Goal: Task Accomplishment & Management: Manage account settings

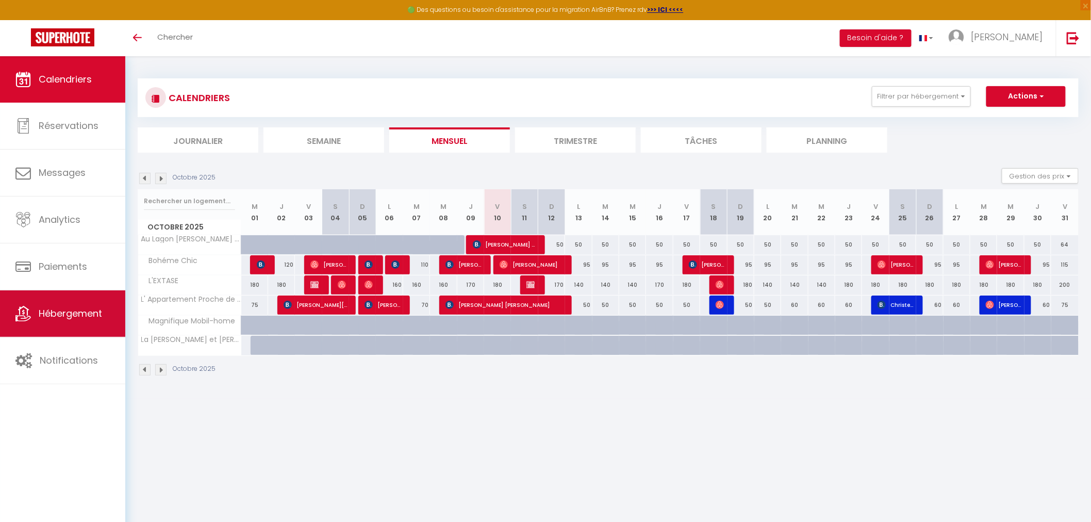
click at [79, 317] on span "Hébergement" at bounding box center [70, 313] width 63 height 13
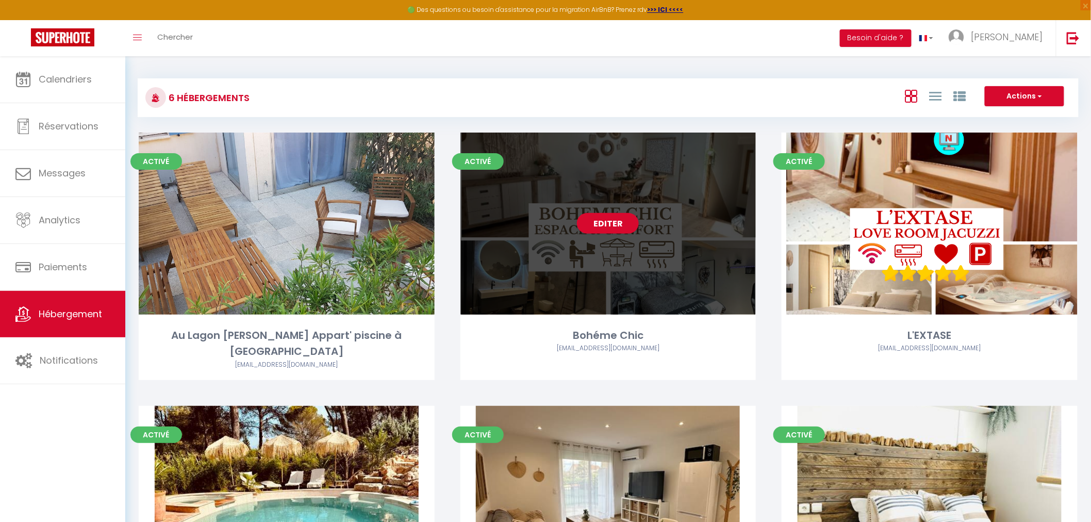
click at [664, 294] on div "Editer" at bounding box center [609, 224] width 296 height 182
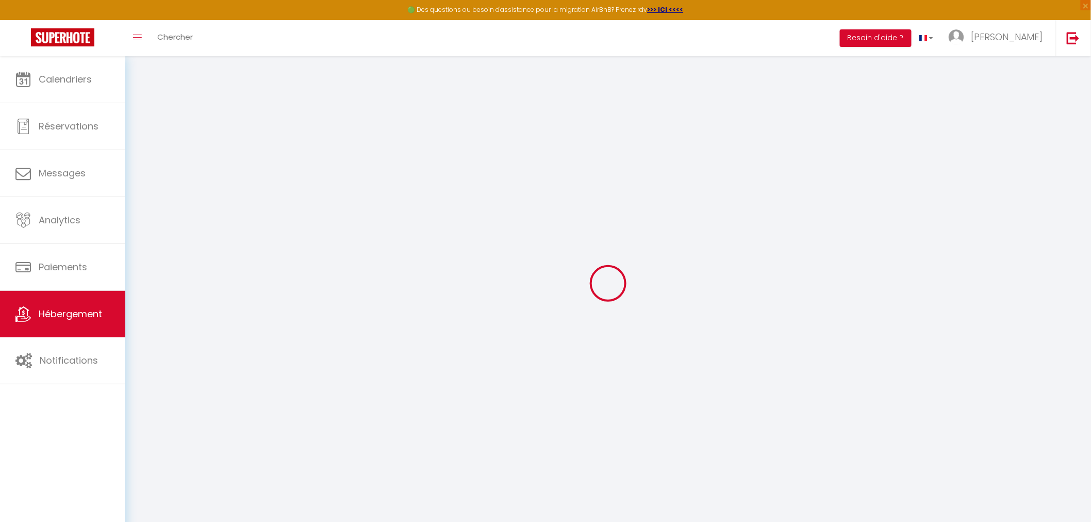
select select "4893-959548673854319907"
select select "+ 20 %"
select select "+ 30 %"
select select "+ 18 %"
select select "15:00"
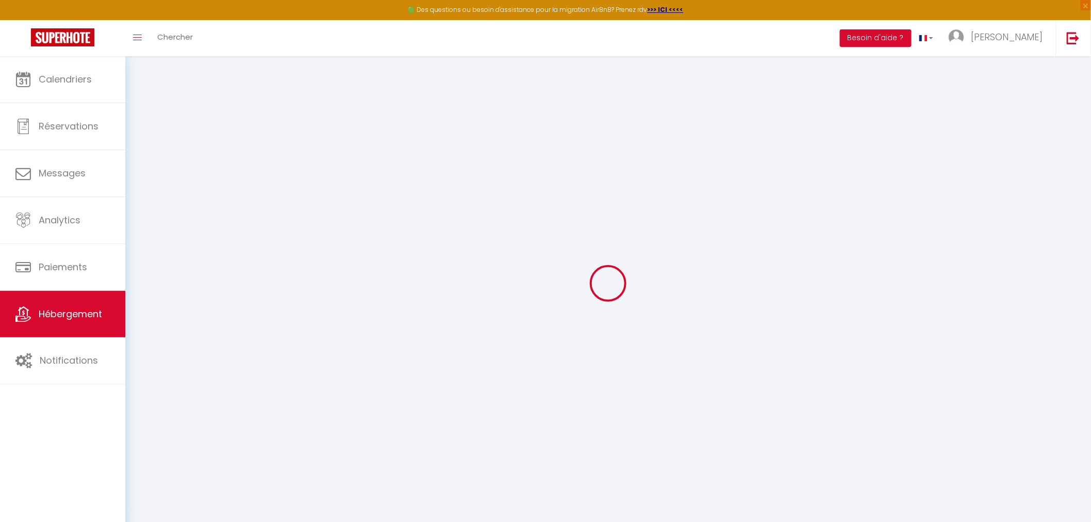
select select
select select "11:00"
select select "30"
select select "120"
select select
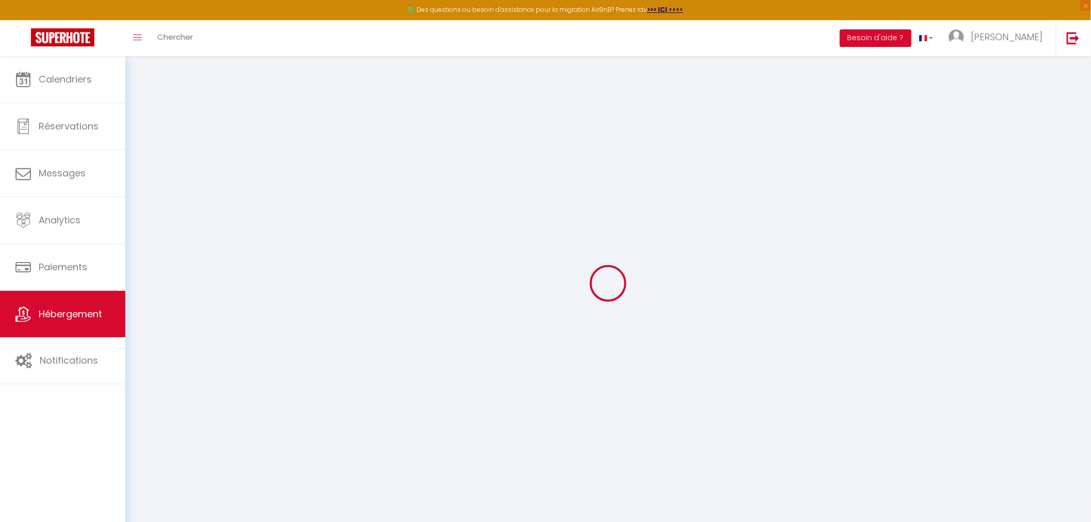
checkbox input "false"
select select "well_reviewed_guests"
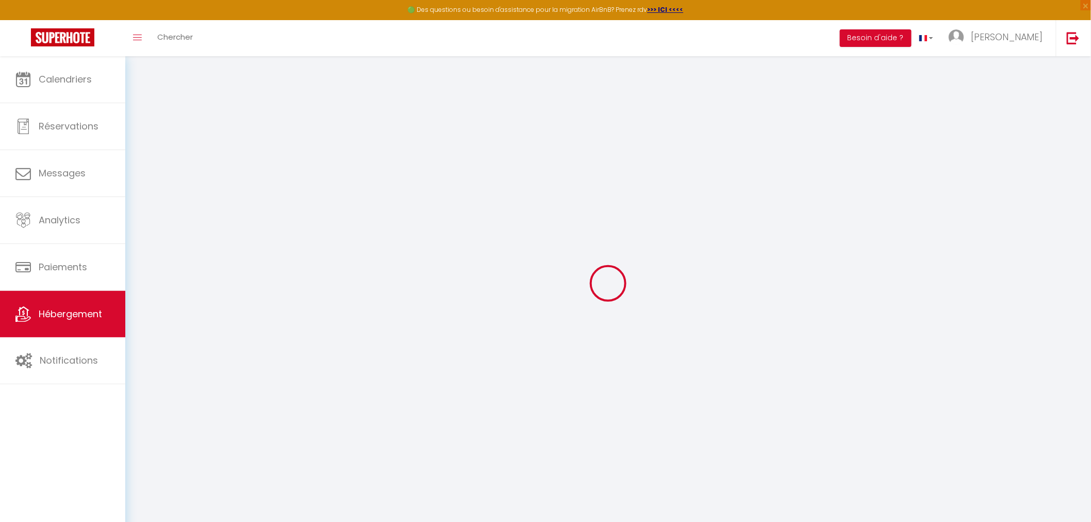
select select "EUR"
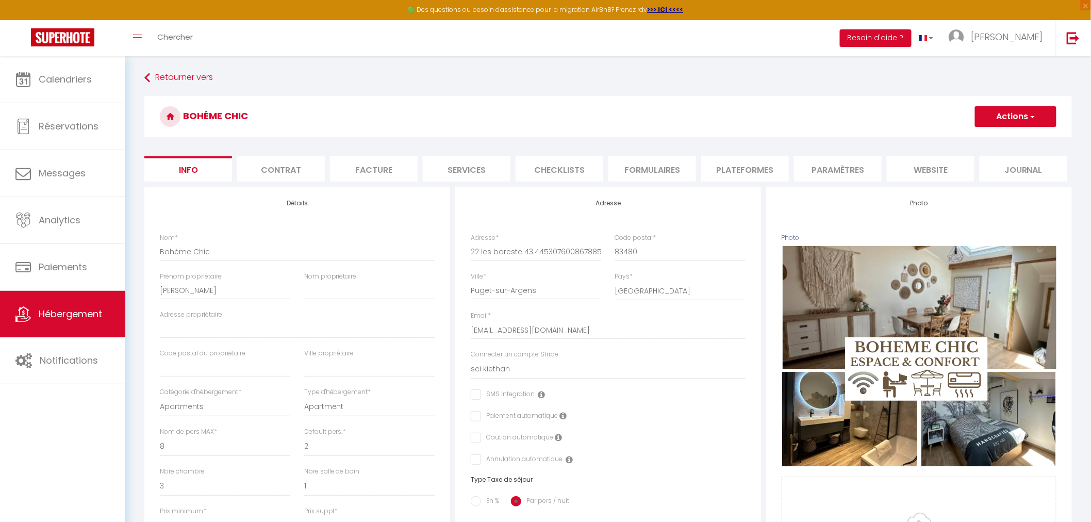
click at [766, 174] on li "Plateformes" at bounding box center [745, 168] width 88 height 25
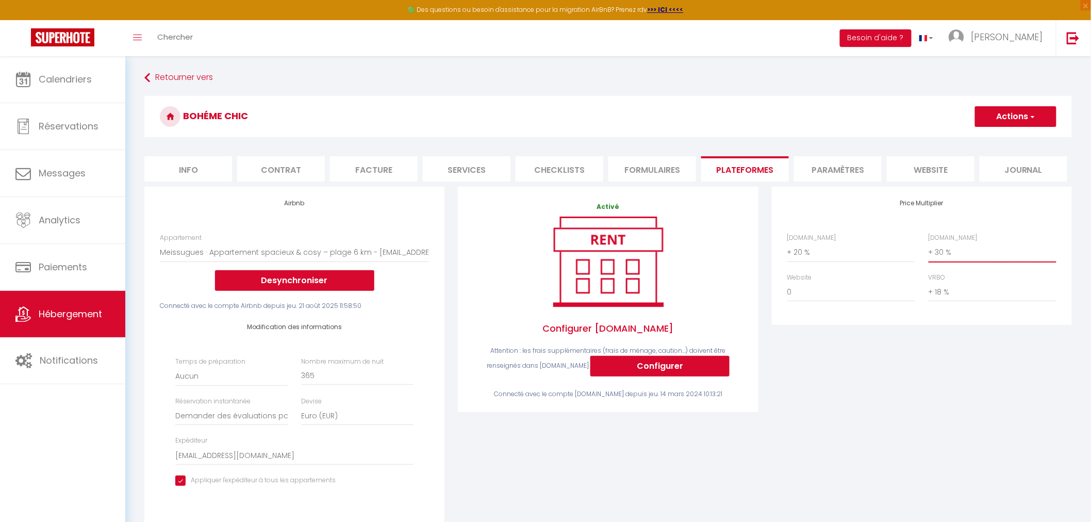
click at [945, 253] on select "0 + 1 % + 2 % + 3 % + 4 % + 5 % + 6 % + 7 % + 8 % + 9 %" at bounding box center [993, 252] width 128 height 20
click at [929, 242] on select "0 + 1 % + 2 % + 3 % + 4 % + 5 % + 6 % + 7 % + 8 % + 9 %" at bounding box center [993, 252] width 128 height 20
click at [952, 254] on select "0 + 1 % + 2 % + 3 % + 4 % + 5 % + 6 % + 7 % + 8 % + 9 %" at bounding box center [993, 252] width 128 height 20
select select "+ 25 %"
click at [929, 242] on select "0 + 1 % + 2 % + 3 % + 4 % + 5 % + 6 % + 7 % + 8 % + 9 %" at bounding box center [993, 252] width 128 height 20
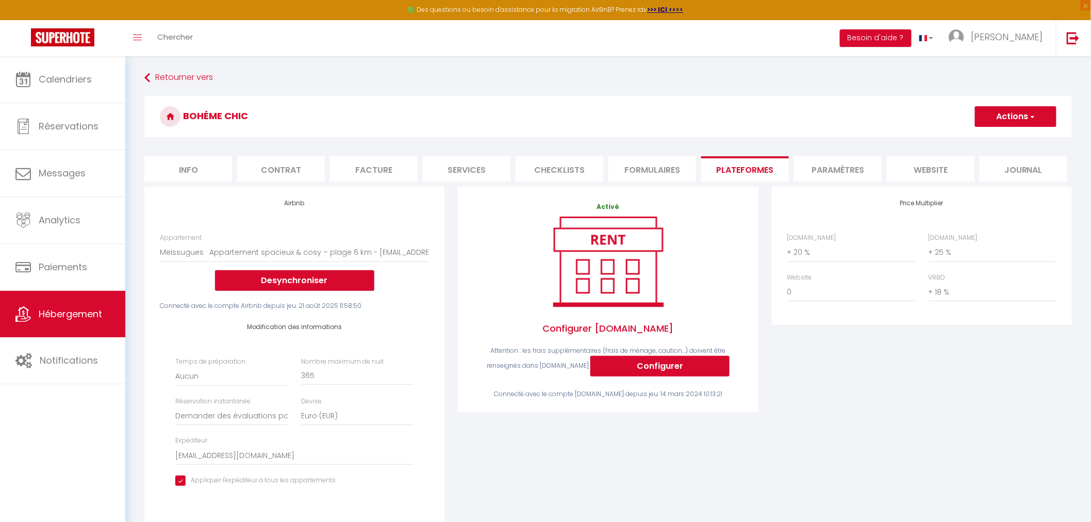
click at [995, 120] on button "Actions" at bounding box center [1015, 116] width 81 height 21
click at [1002, 141] on link "Enregistrer" at bounding box center [1015, 139] width 81 height 13
select select "well_reviewed_guests"
select select "EUR"
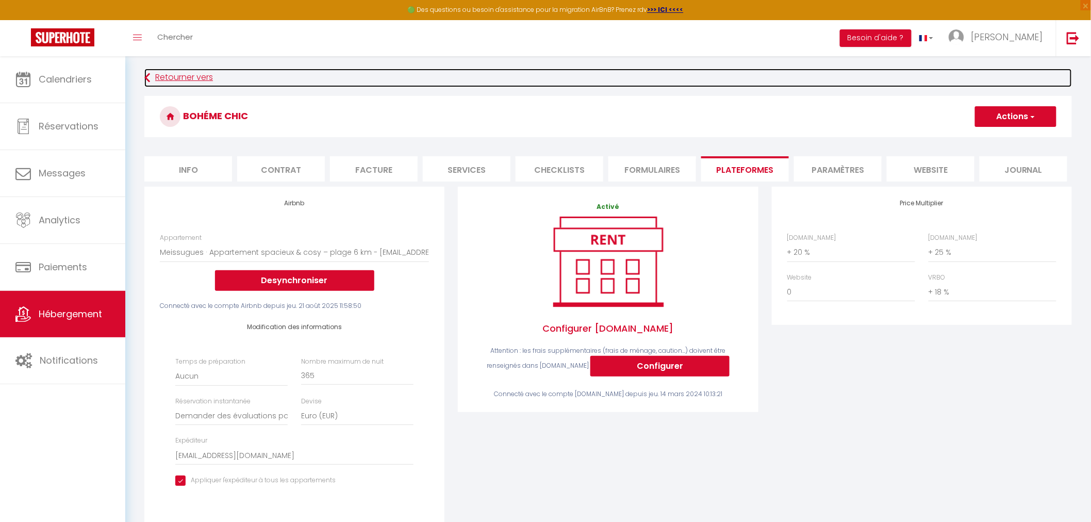
click at [166, 80] on link "Retourner vers" at bounding box center [608, 78] width 928 height 19
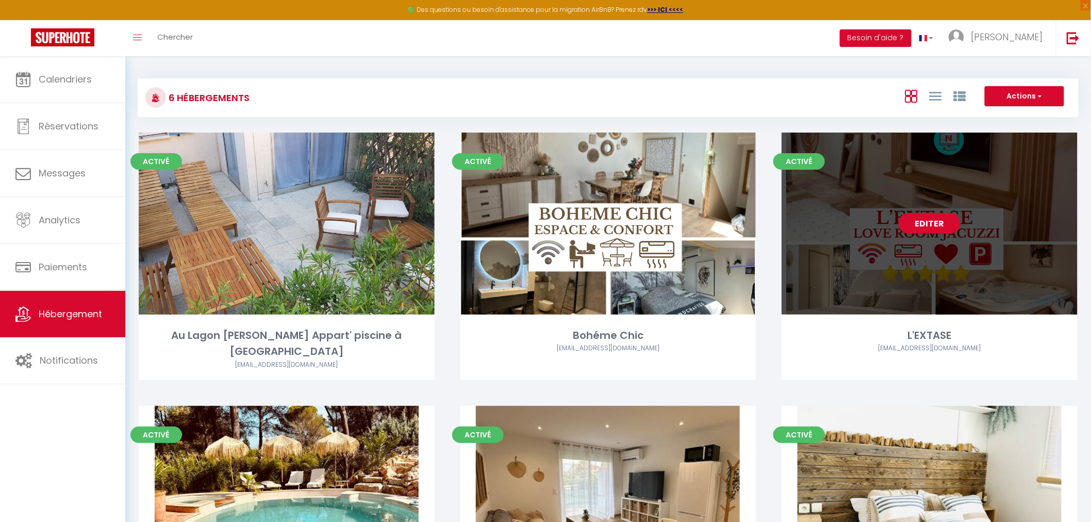
click at [844, 255] on div "Editer" at bounding box center [930, 224] width 296 height 182
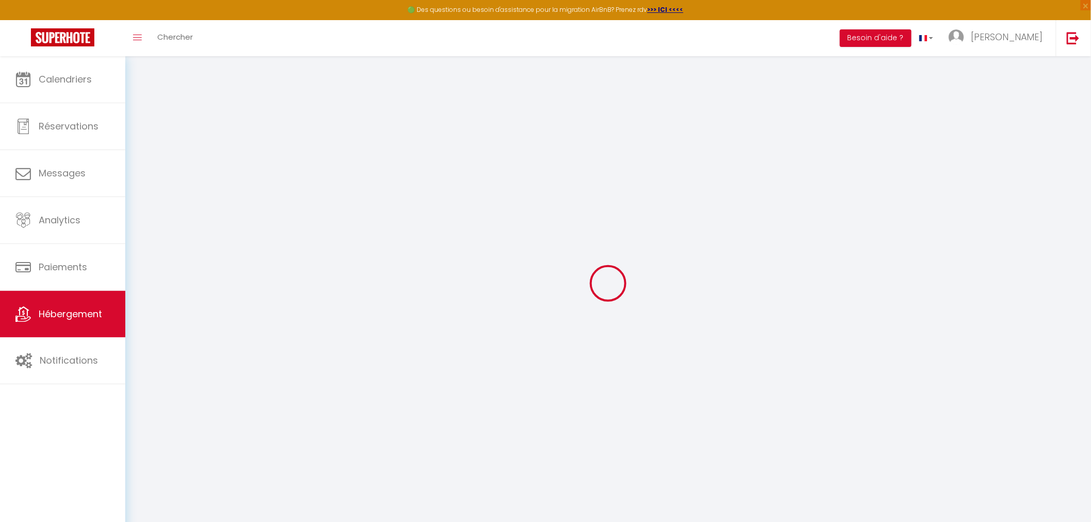
select select "+ 18 %"
select select "+ 22 %"
select select "+ 20 %"
select select
checkbox input "false"
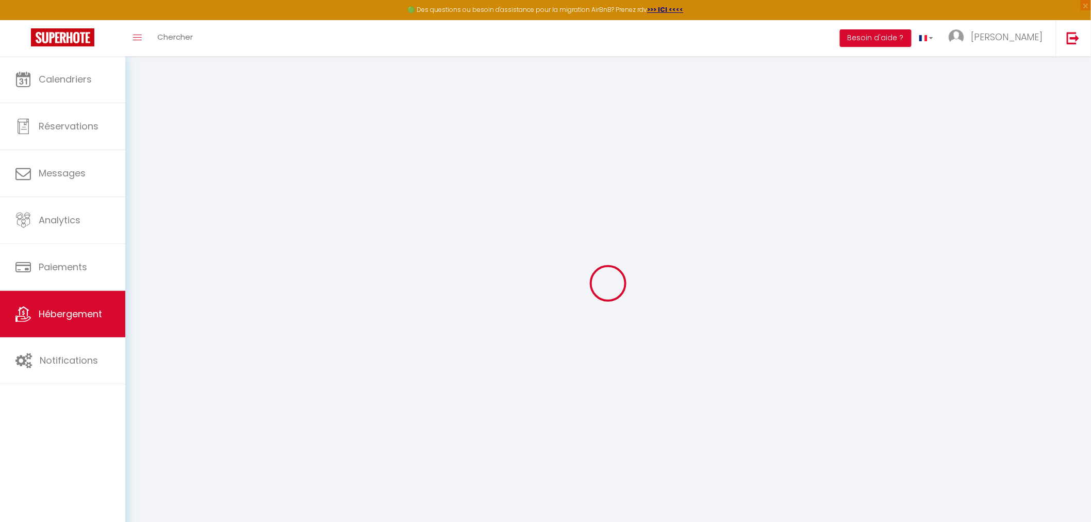
checkbox input "false"
select select
checkbox input "false"
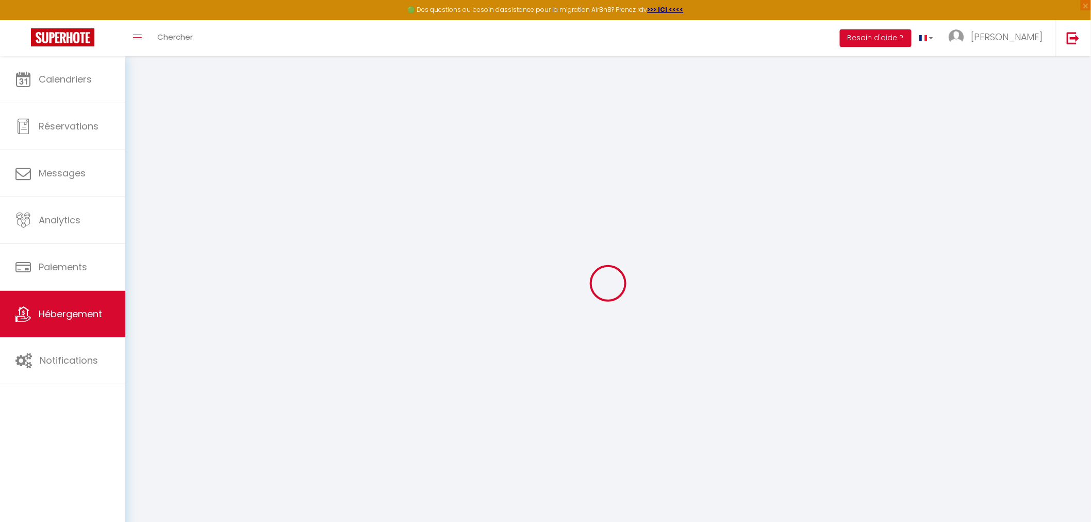
checkbox input "false"
select select "EUR"
select select "4893-1074489611326991225"
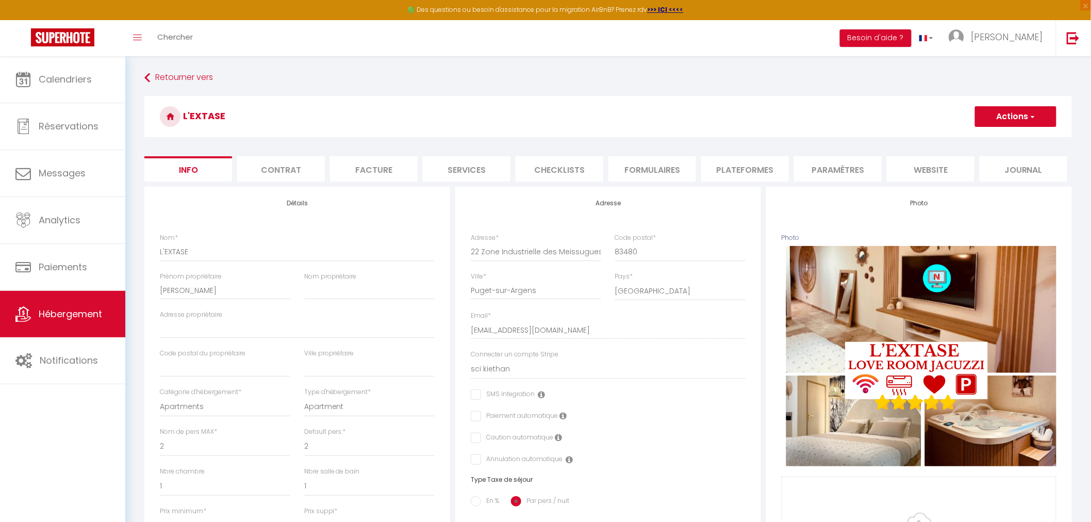
click at [748, 173] on li "Plateformes" at bounding box center [745, 168] width 88 height 25
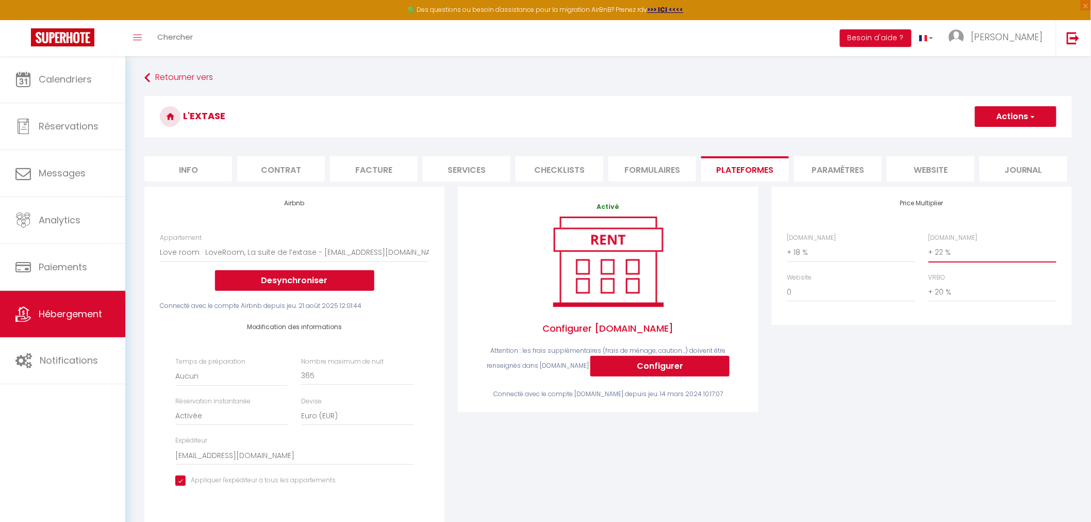
click at [941, 254] on select "0 + 1 % + 2 % + 3 % + 4 % + 5 % + 6 % + 7 % + 8 % + 9 %" at bounding box center [993, 252] width 128 height 20
click at [836, 384] on div "Price Multiplier [DOMAIN_NAME] 0 + 1 % + 2 % + 3 % + 4 % + 5 % + 6 % + 7 %" at bounding box center [922, 369] width 314 height 364
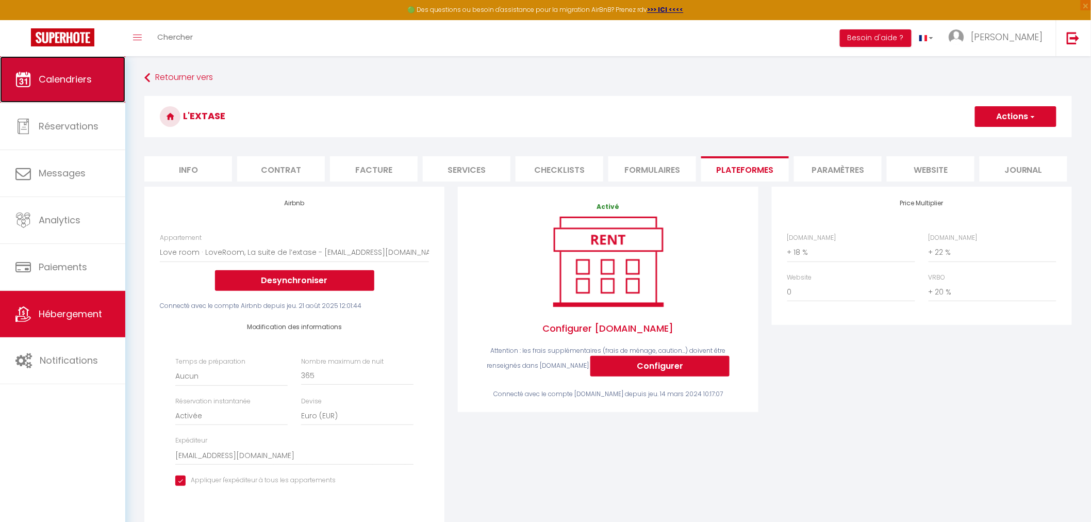
click at [63, 75] on span "Calendriers" at bounding box center [65, 79] width 53 height 13
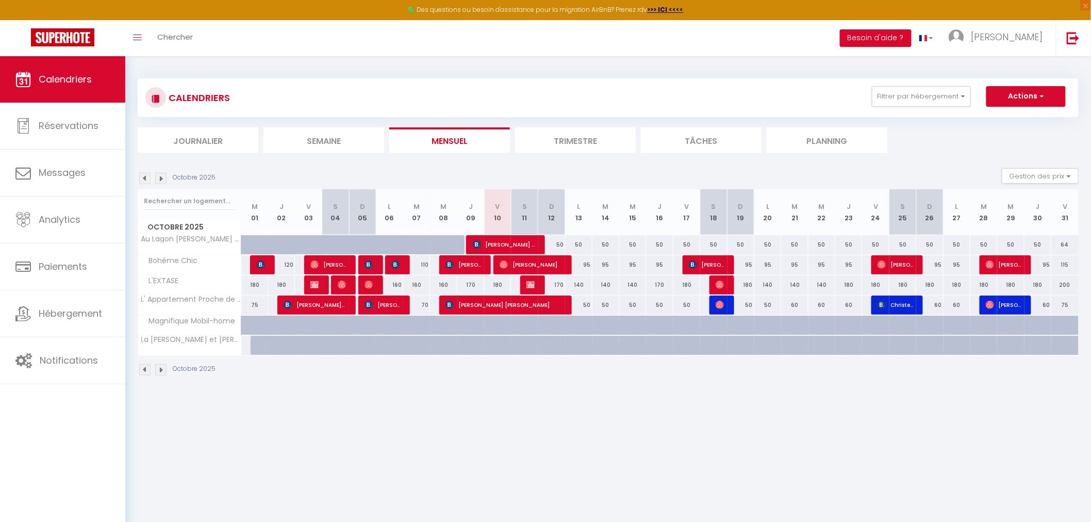
click at [164, 371] on img at bounding box center [160, 369] width 11 height 11
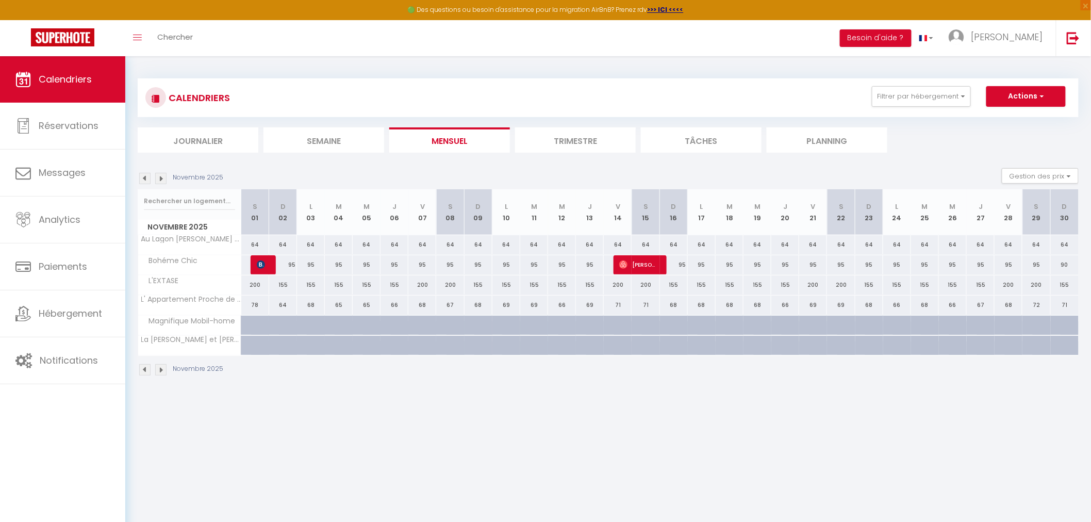
click at [254, 284] on div "200" at bounding box center [255, 284] width 28 height 19
type input "200"
type input "[PERSON_NAME] 01 Novembre 2025"
type input "Dim 02 Novembre 2025"
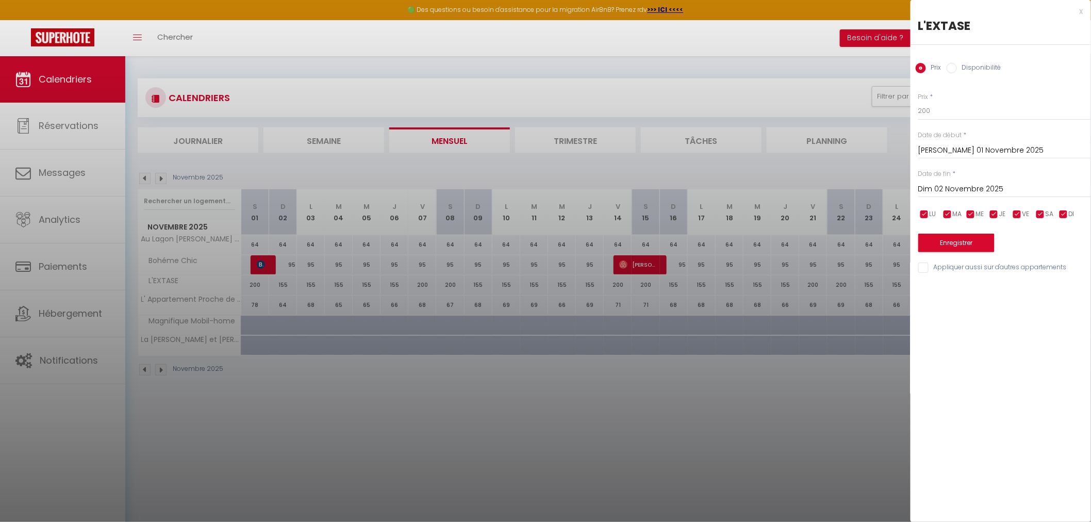
click at [997, 215] on input "checkbox" at bounding box center [994, 214] width 10 height 10
checkbox input "false"
click at [971, 217] on input "checkbox" at bounding box center [971, 214] width 10 height 10
checkbox input "false"
click at [941, 213] on div "LU MA ME JE VE SA DI" at bounding box center [1005, 214] width 186 height 13
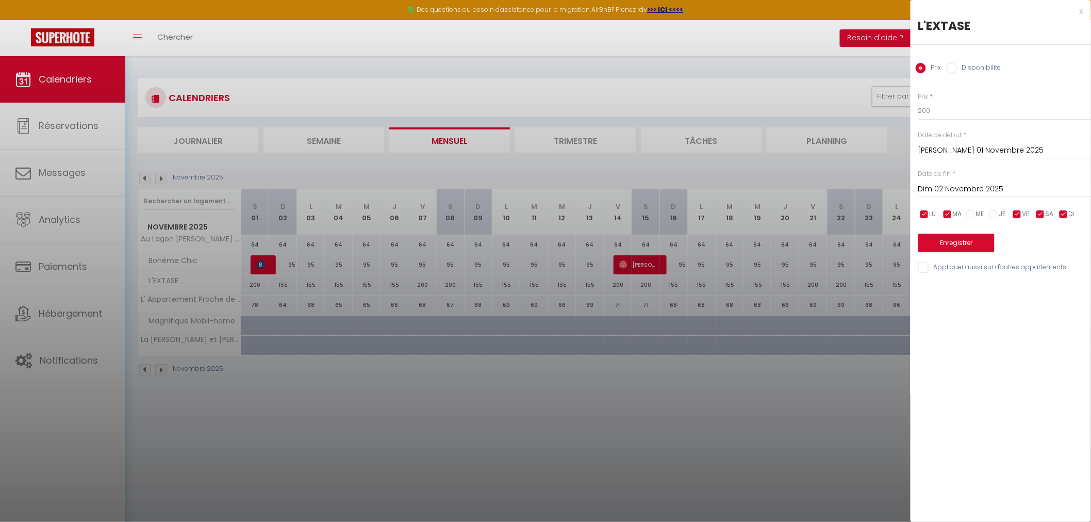
click at [923, 214] on input "checkbox" at bounding box center [925, 214] width 10 height 10
checkbox input "false"
click at [946, 213] on input "checkbox" at bounding box center [948, 214] width 10 height 10
checkbox input "false"
click at [1062, 214] on input "checkbox" at bounding box center [1064, 214] width 10 height 10
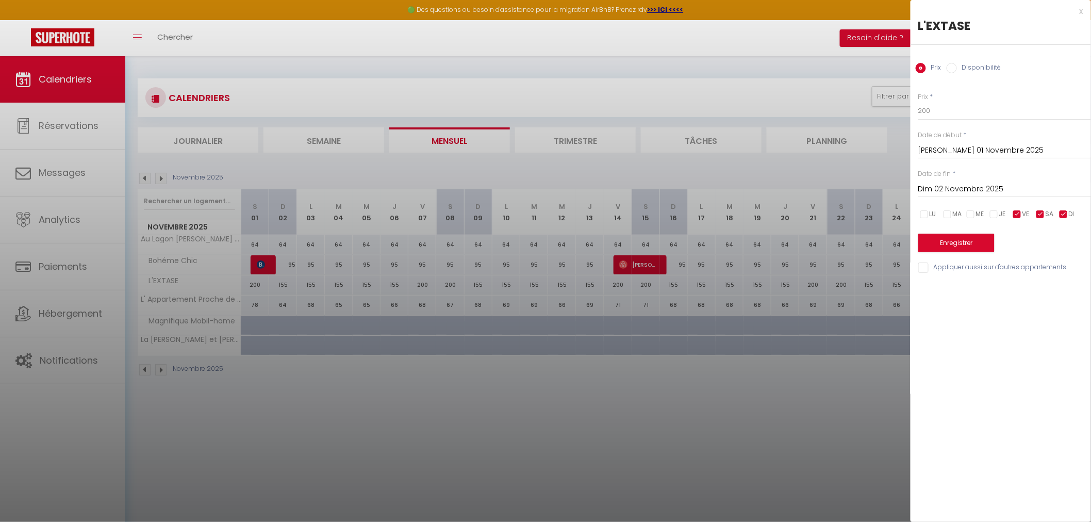
checkbox input "false"
click at [992, 188] on input "Dim 02 Novembre 2025" at bounding box center [1005, 189] width 173 height 13
click at [1060, 207] on span ">" at bounding box center [1062, 206] width 22 height 21
click at [991, 333] on span "31" at bounding box center [996, 330] width 22 height 21
type input "Mer 31 Décembre 2025"
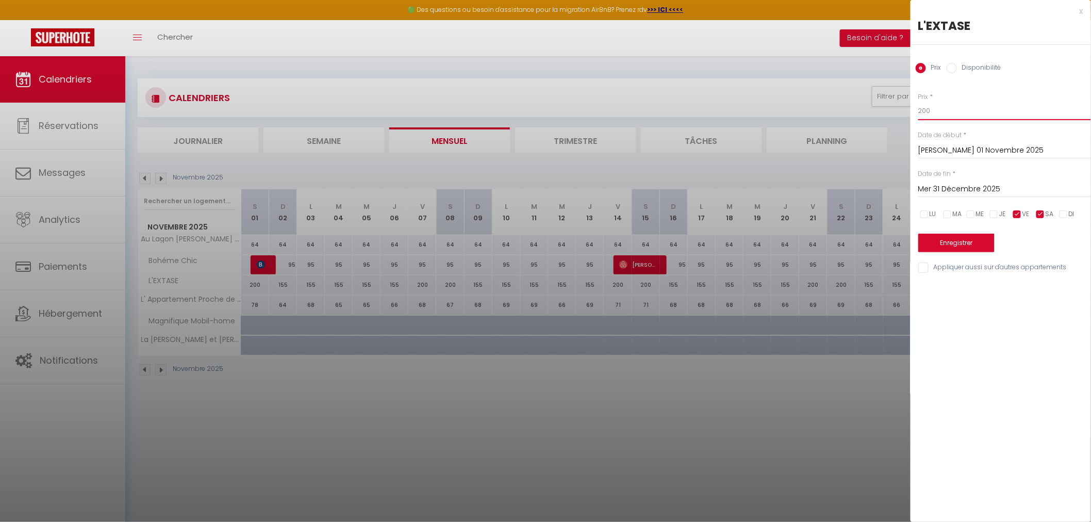
click at [936, 112] on input "200" at bounding box center [1005, 111] width 173 height 19
type input "2"
type input "180"
click at [962, 242] on button "Enregistrer" at bounding box center [957, 243] width 76 height 19
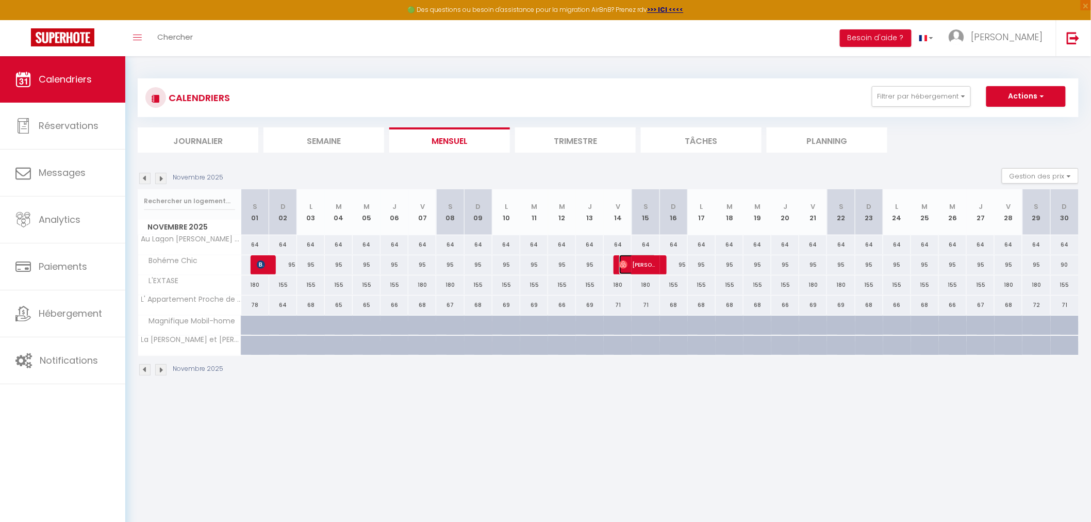
click at [653, 261] on span "[PERSON_NAME]" at bounding box center [637, 265] width 37 height 20
select select "OK"
select select "0"
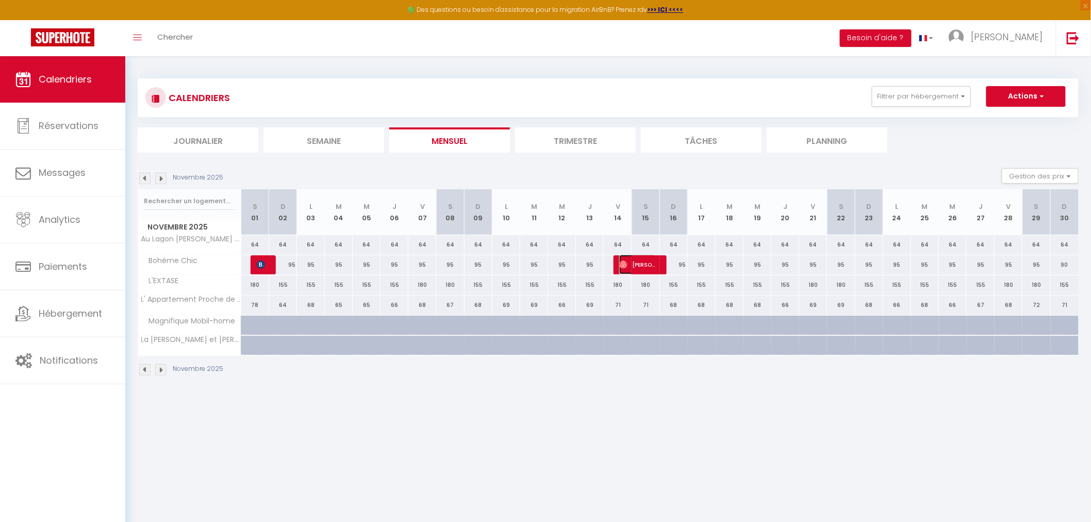
select select "1"
select select
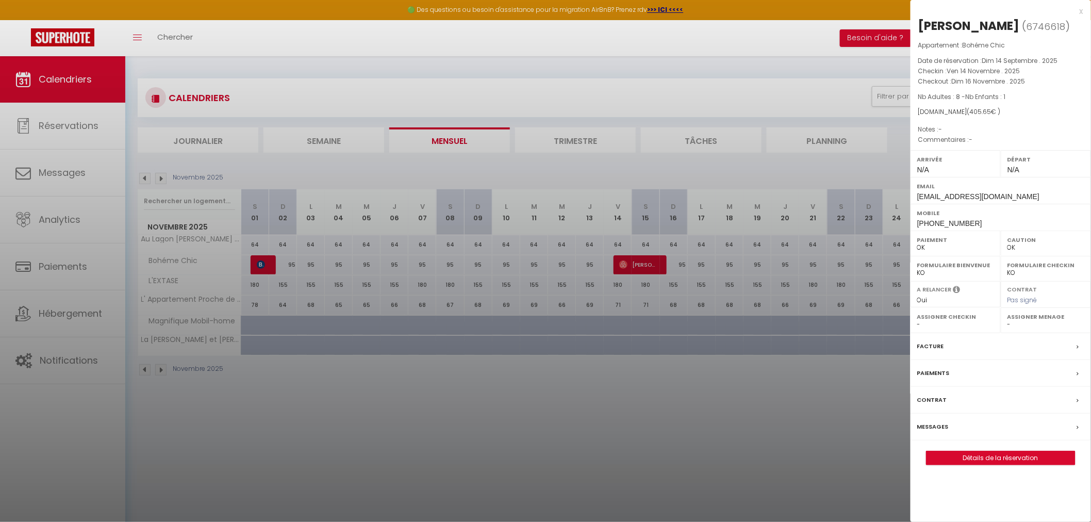
click at [669, 43] on div at bounding box center [545, 261] width 1091 height 522
